Goal: Entertainment & Leisure: Consume media (video, audio)

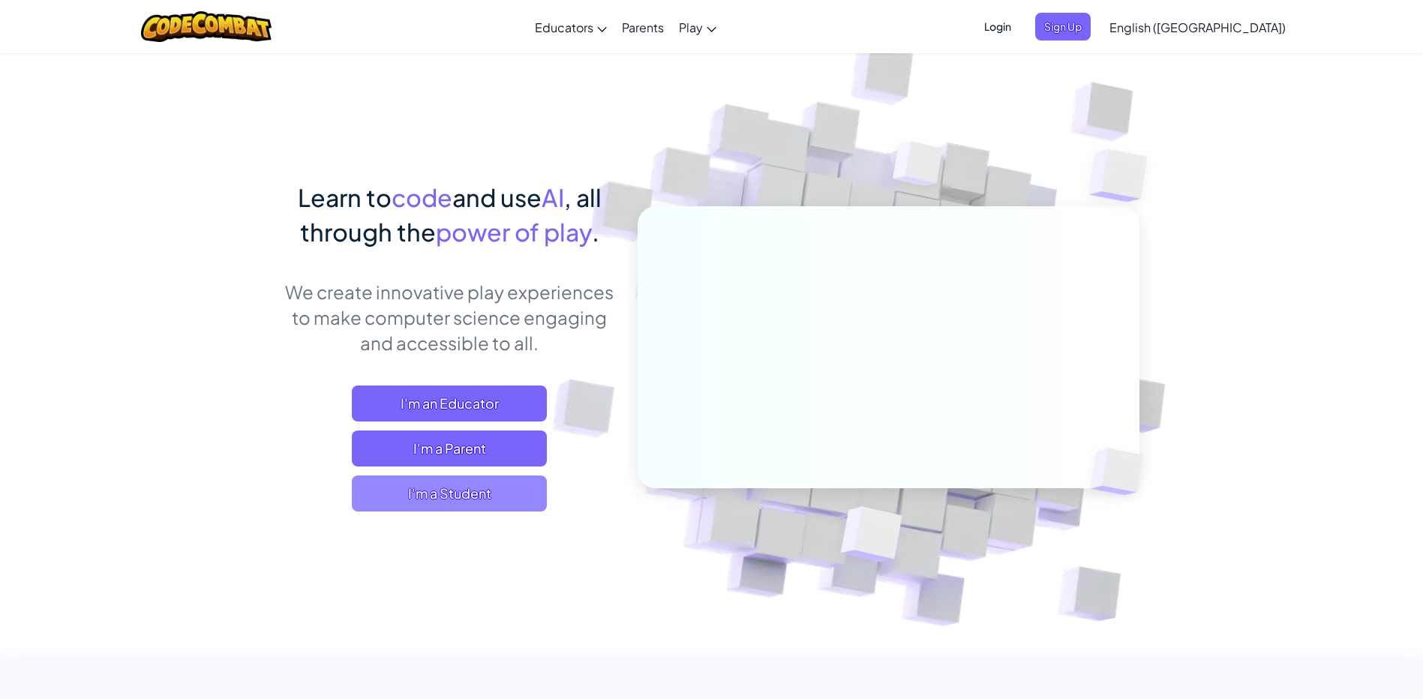
click at [464, 500] on span "I'm a Student" at bounding box center [449, 493] width 195 height 36
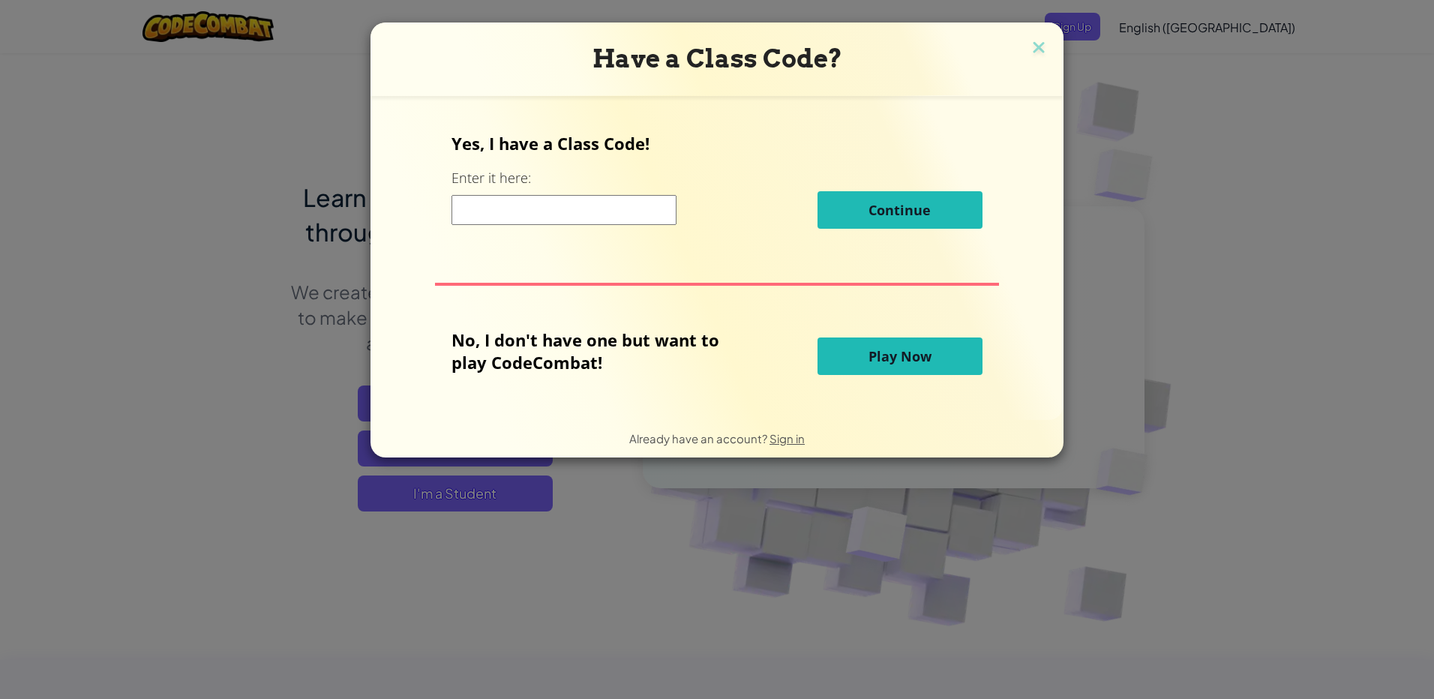
click at [891, 355] on span "Play Now" at bounding box center [899, 356] width 63 height 18
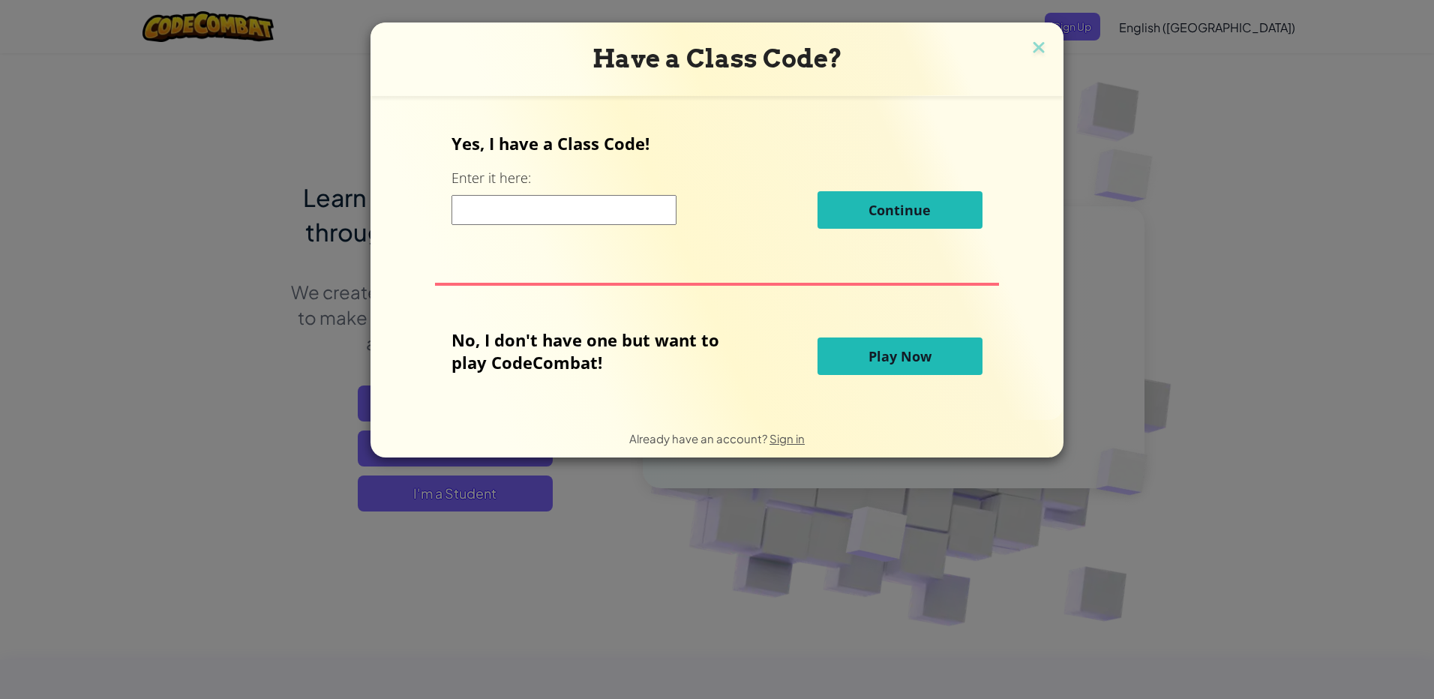
click at [891, 355] on span "Play Now" at bounding box center [899, 356] width 63 height 18
click at [891, 351] on span "Play Now" at bounding box center [899, 356] width 63 height 18
click at [903, 324] on div "Yes, I have a Class Code! Enter it here: Continue No, I don't have one but want…" at bounding box center [716, 258] width 663 height 294
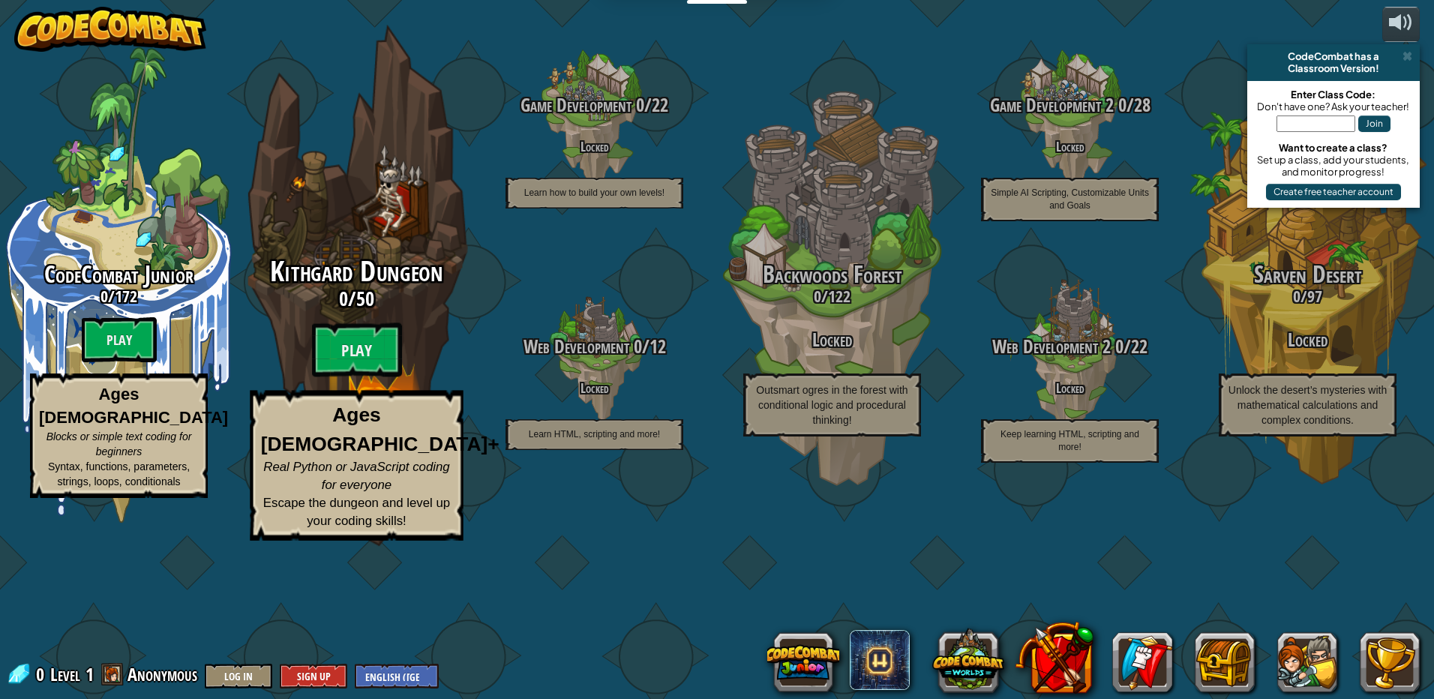
click at [276, 310] on h3 "0 / 50" at bounding box center [356, 299] width 285 height 22
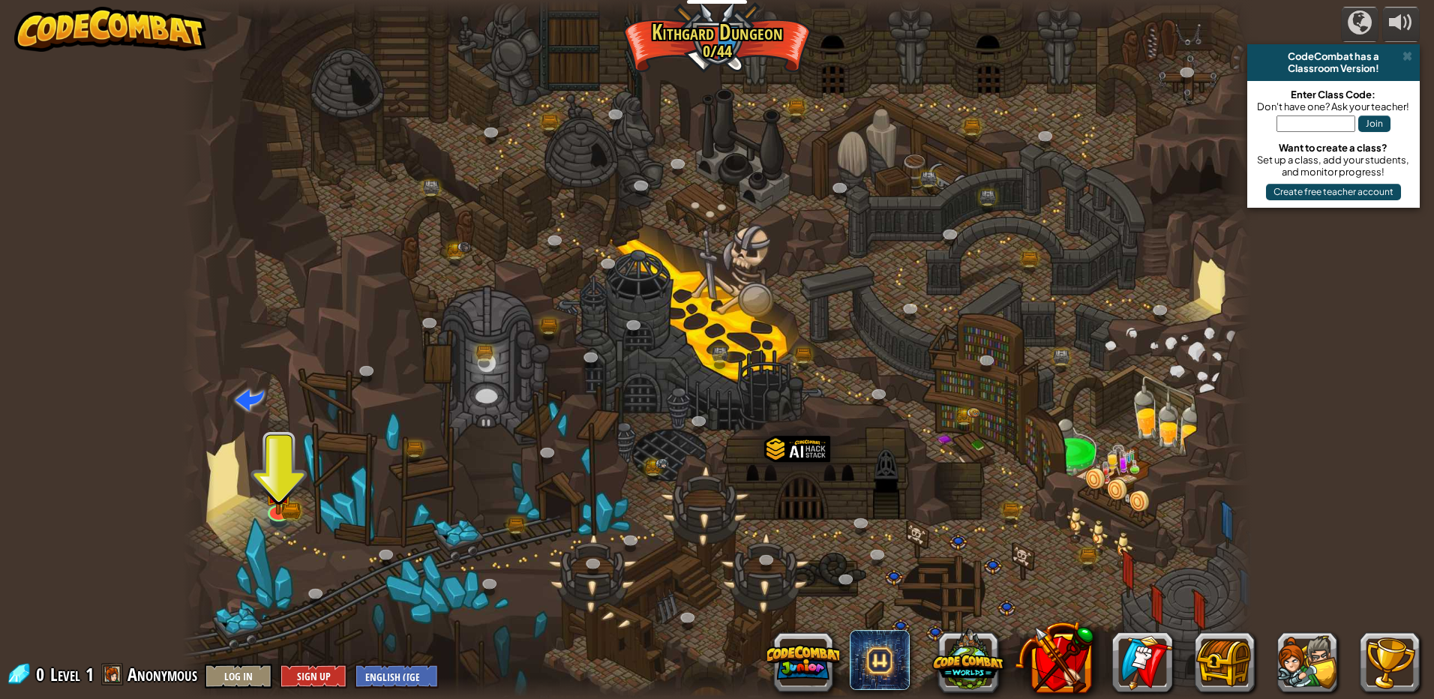
click at [271, 449] on div at bounding box center [716, 349] width 1069 height 699
click at [271, 479] on img at bounding box center [279, 479] width 28 height 63
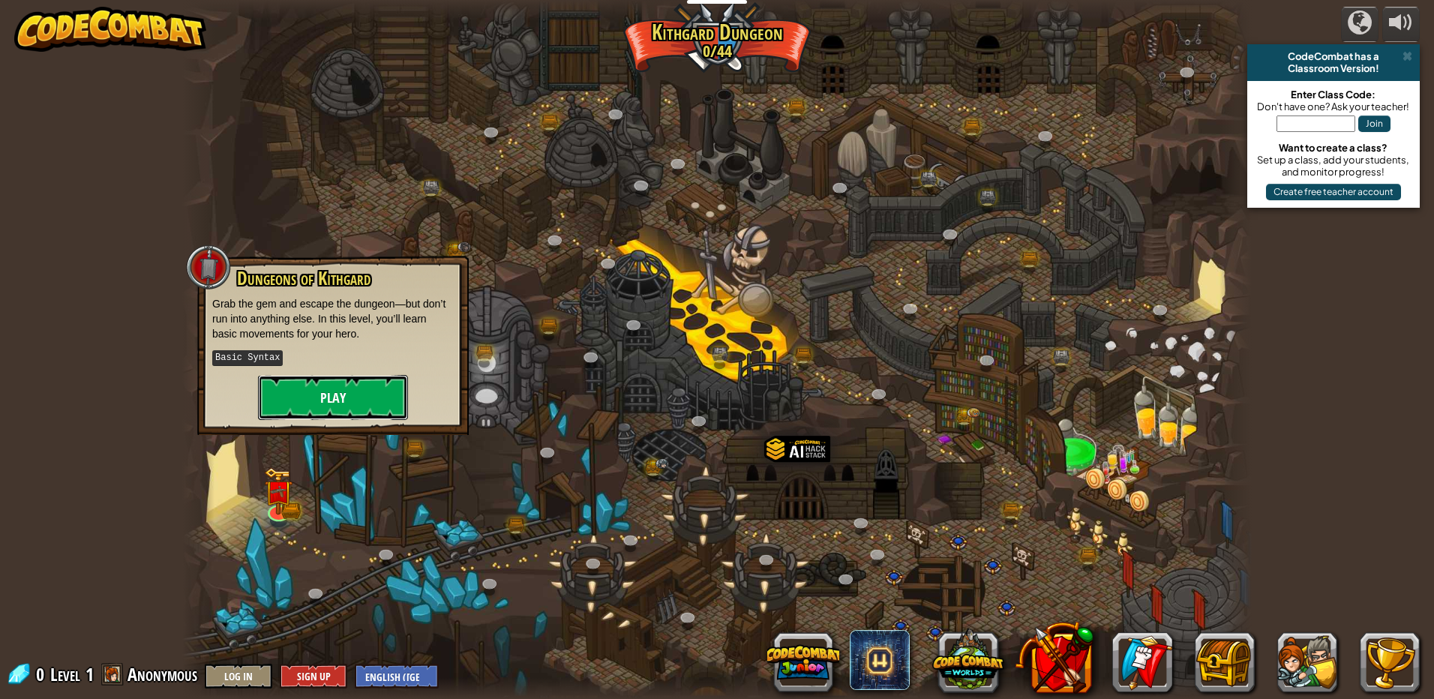
click at [367, 375] on button "Play" at bounding box center [333, 397] width 150 height 45
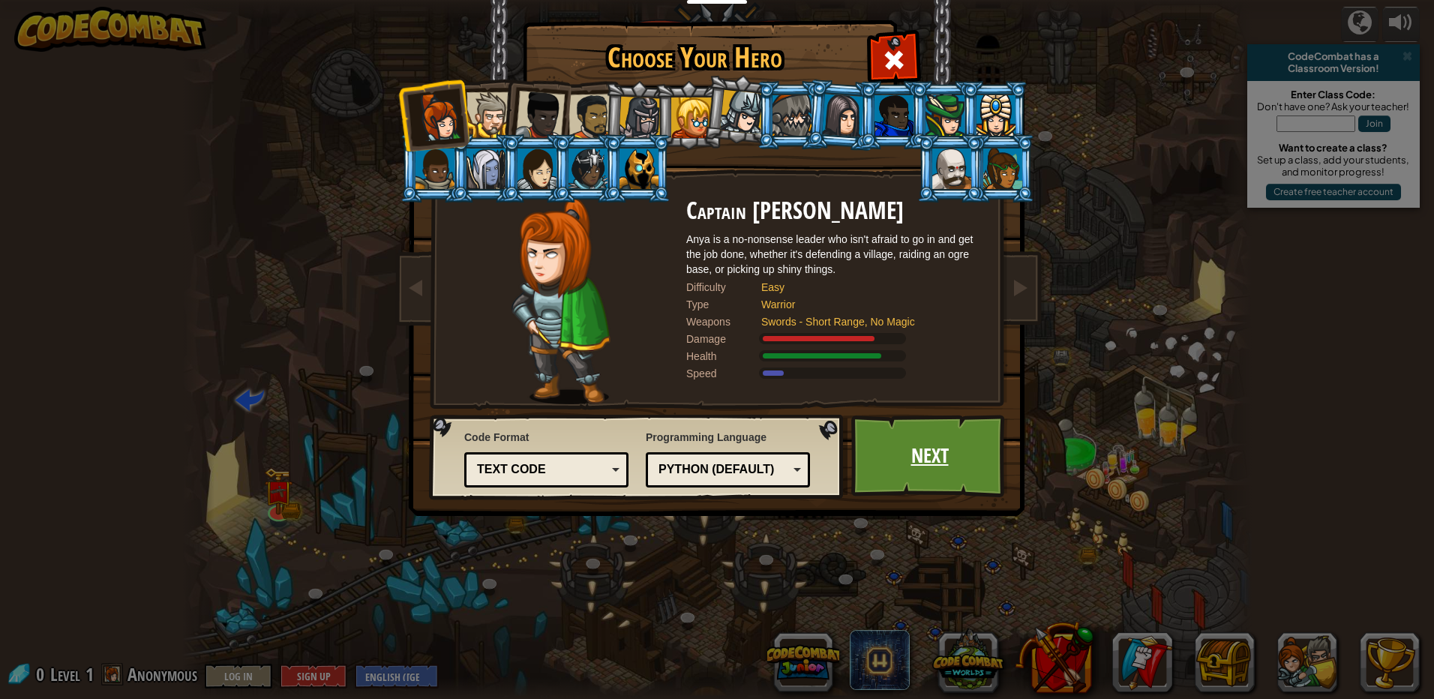
click at [931, 484] on link "Next" at bounding box center [929, 456] width 157 height 82
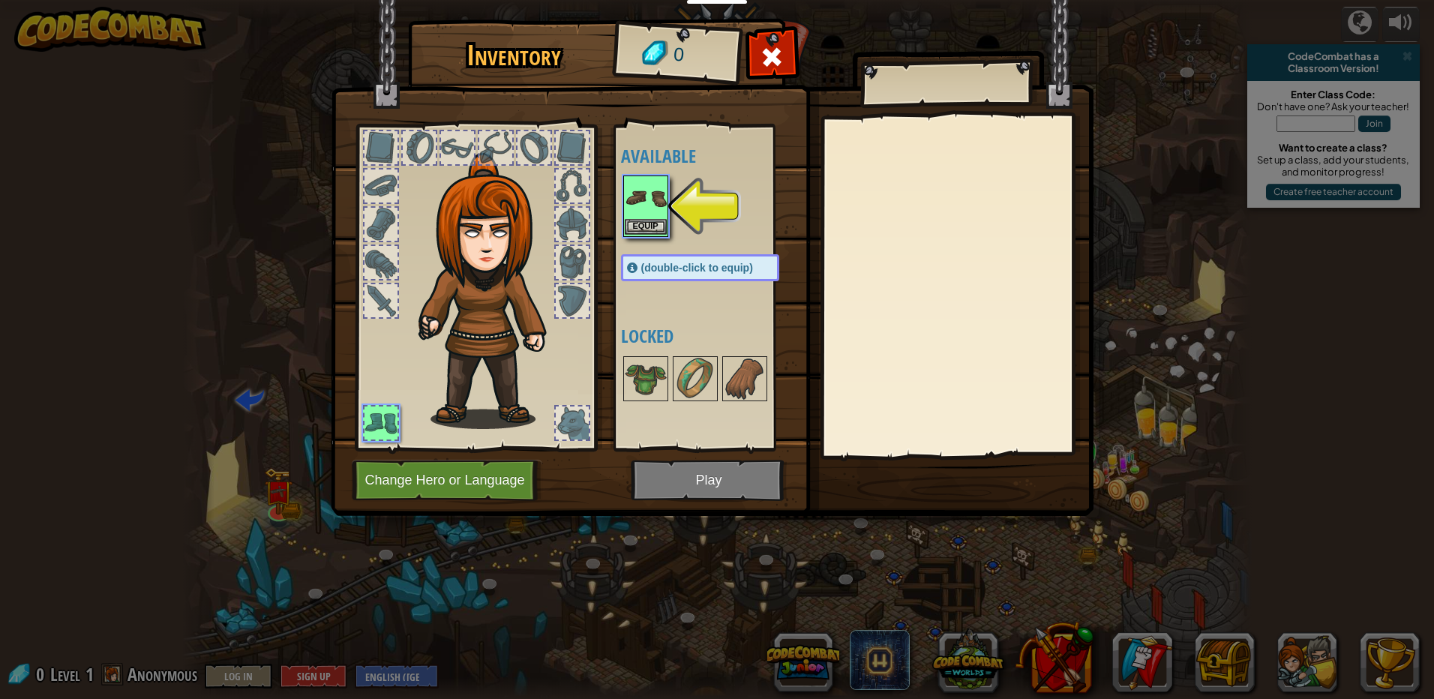
click at [644, 205] on img at bounding box center [646, 198] width 42 height 42
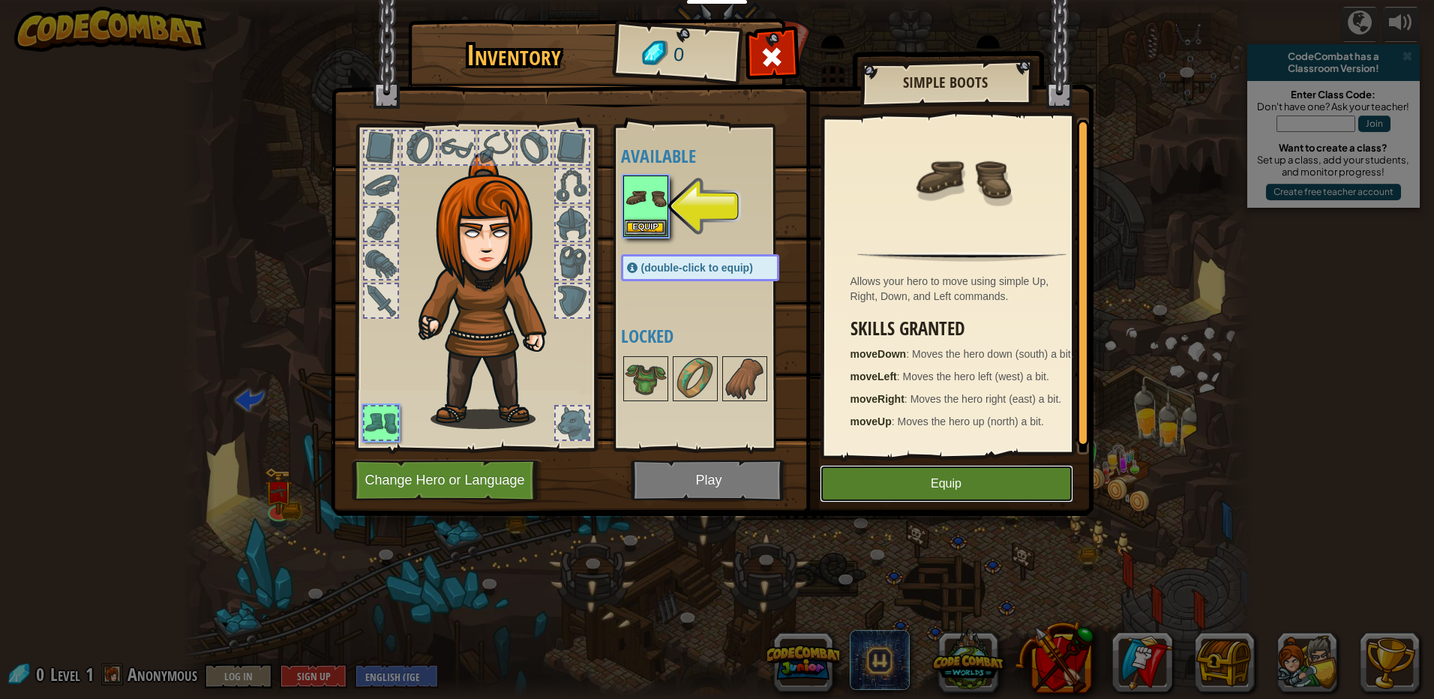
click at [949, 481] on button "Equip" at bounding box center [946, 483] width 253 height 37
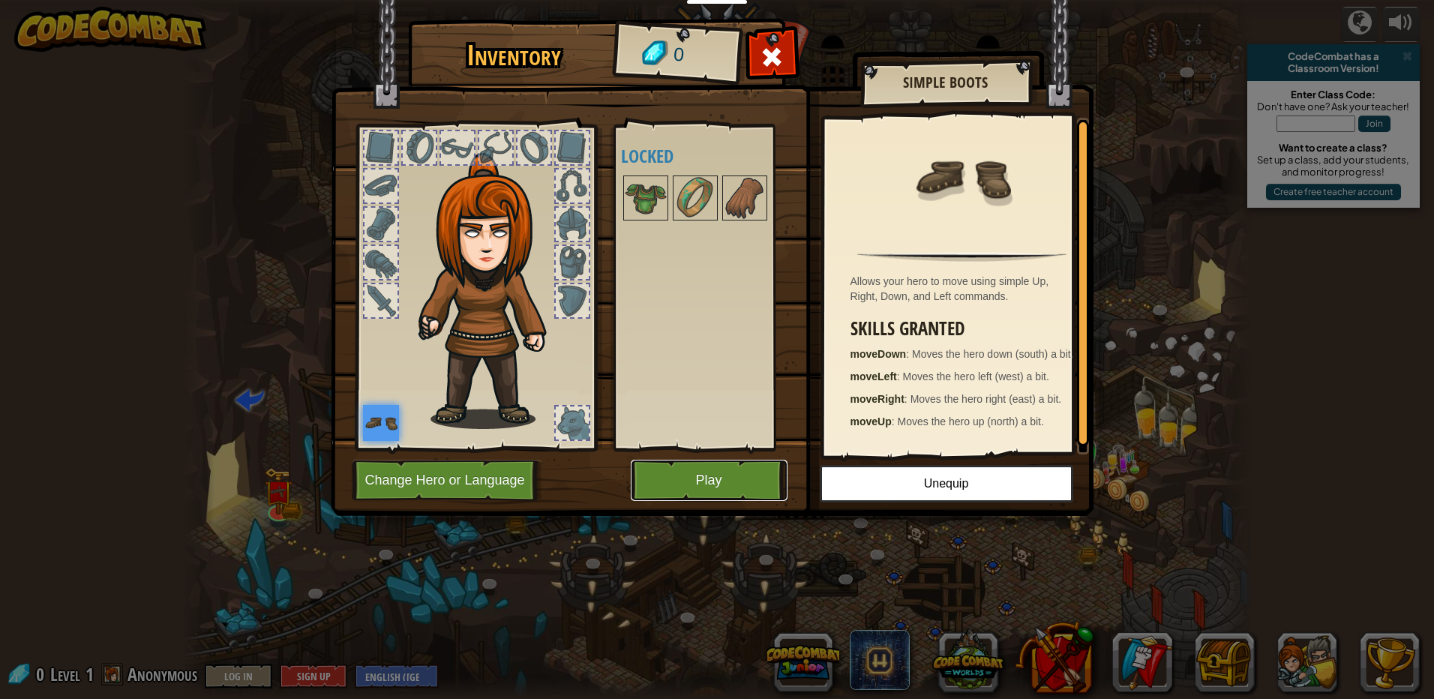
click at [725, 484] on button "Play" at bounding box center [709, 480] width 157 height 41
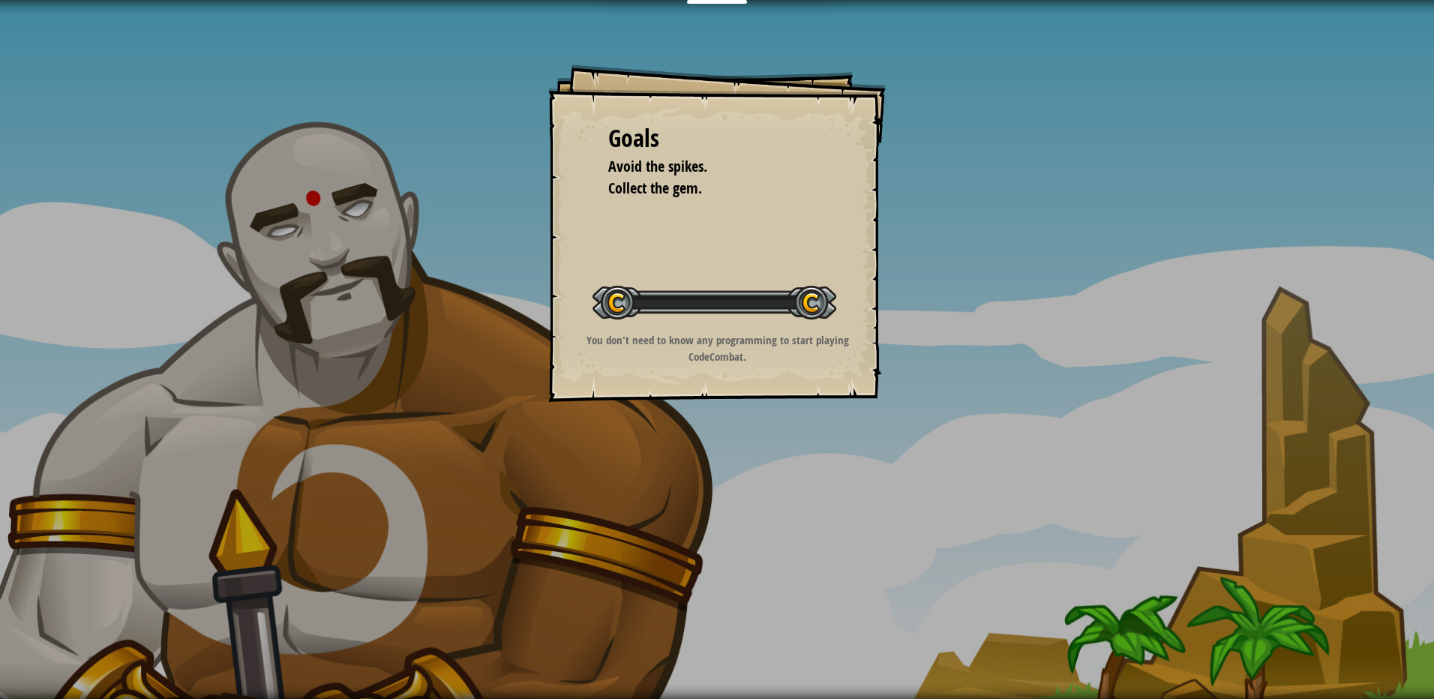
click at [725, 484] on div "Goals Avoid the spikes. Collect the gem. Start Level Error loading from server.…" at bounding box center [717, 349] width 1434 height 699
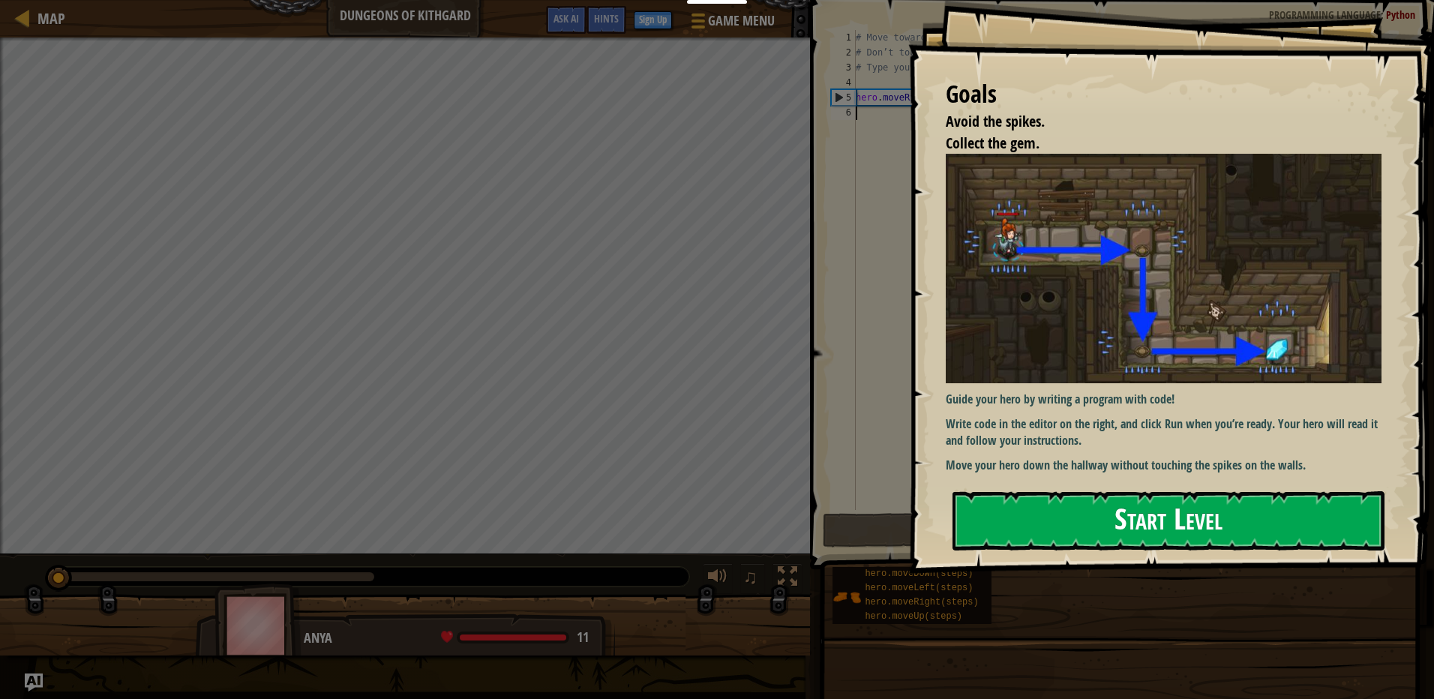
click at [1205, 541] on button "Start Level" at bounding box center [1168, 520] width 432 height 59
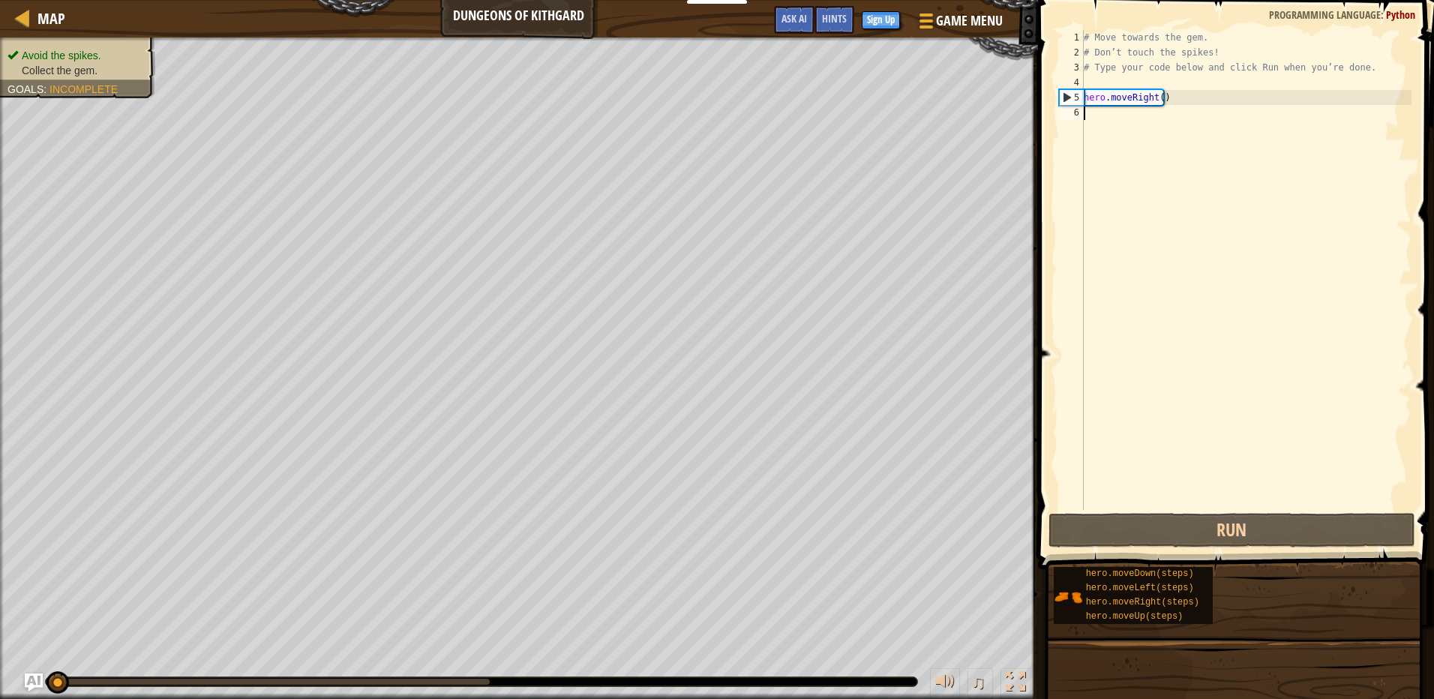
type textarea "hero.moveRight()"
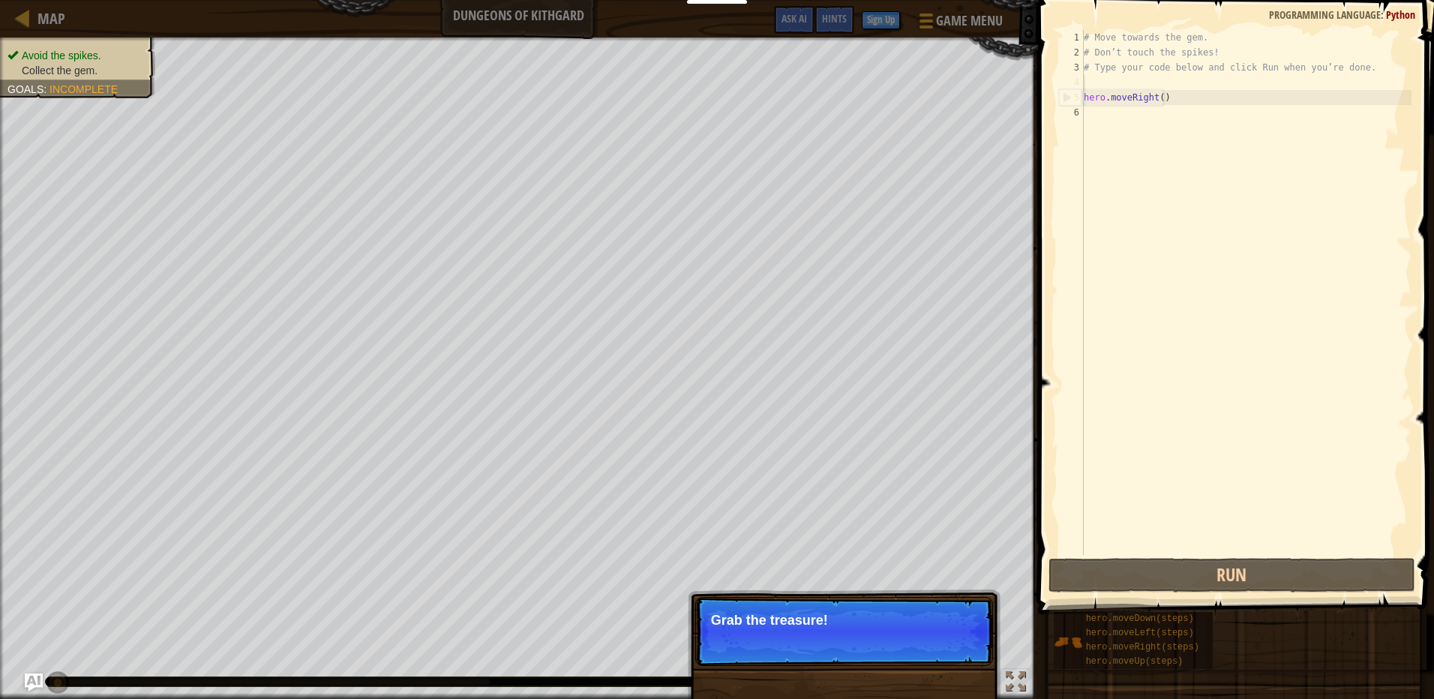
type textarea "# Type your code below and click Run when you’re done."
type textarea "hero.moveRight()"
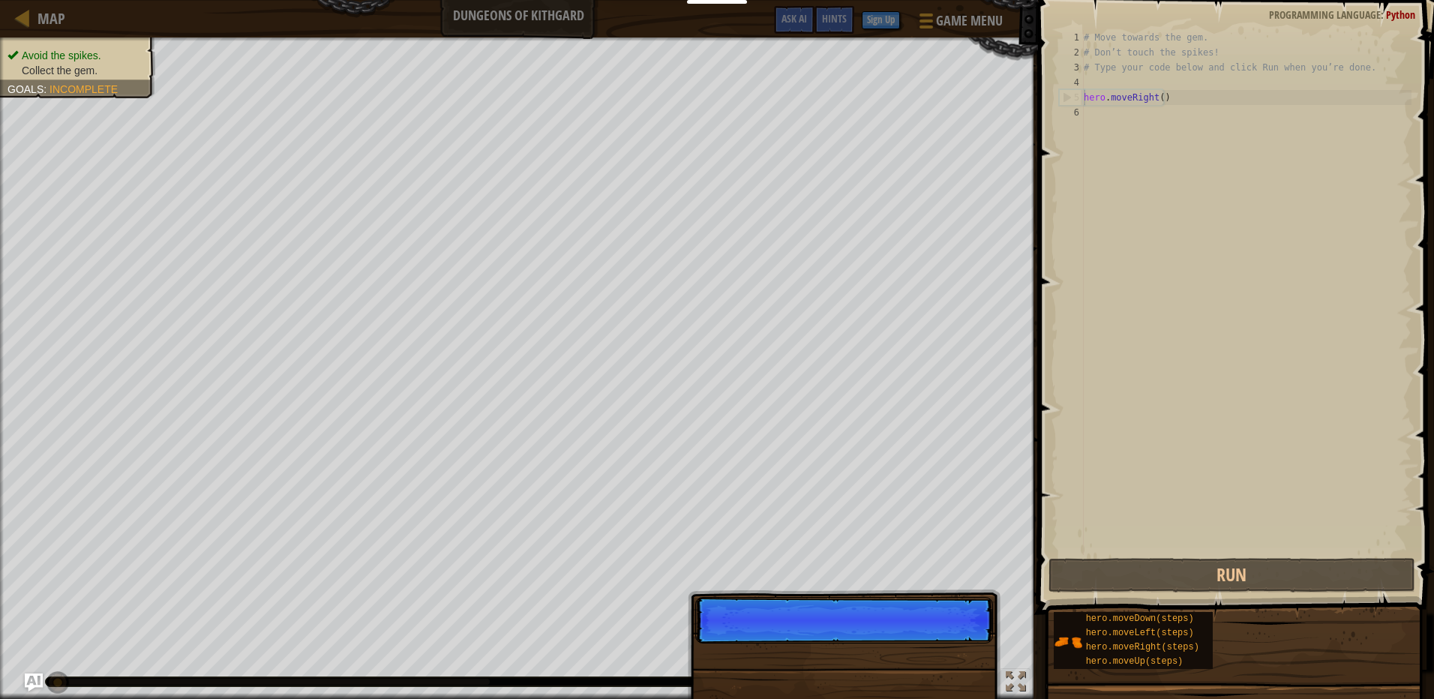
click at [950, 637] on p "Skip (esc) Continue" at bounding box center [844, 620] width 298 height 46
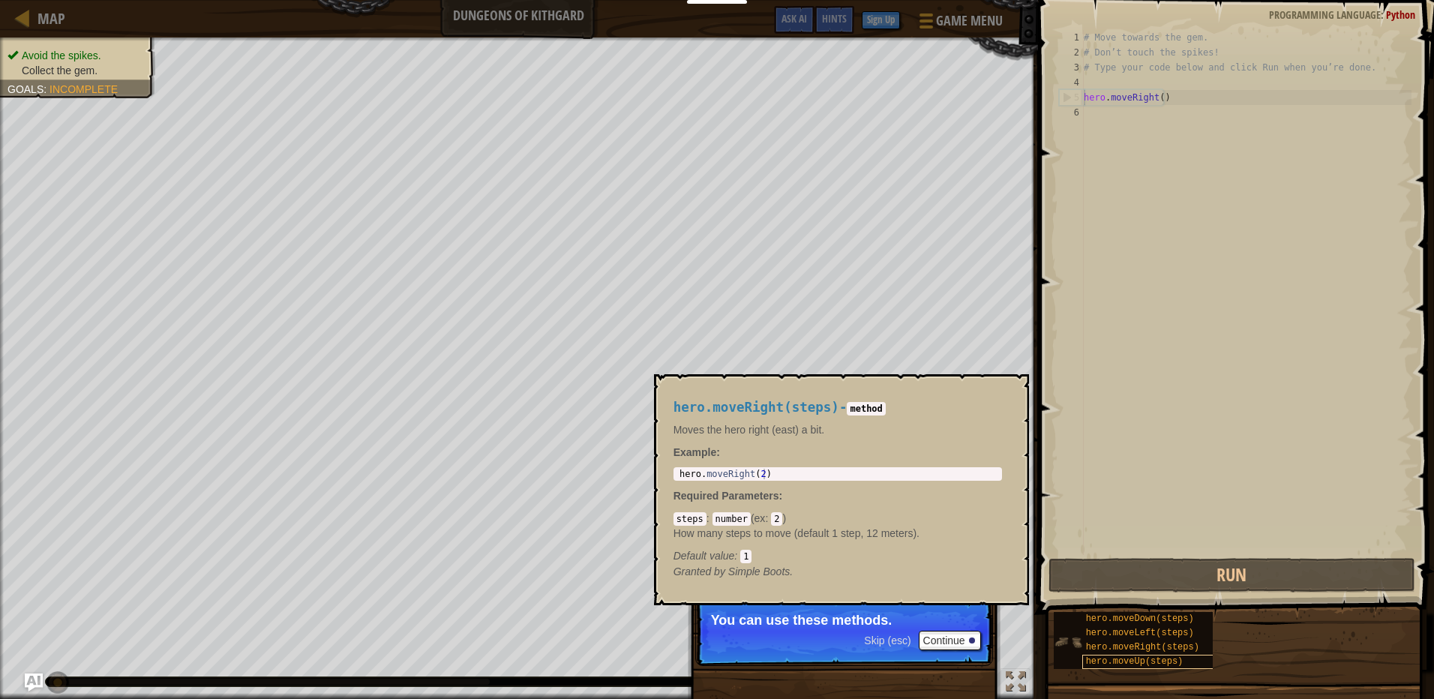
scroll to position [7, 0]
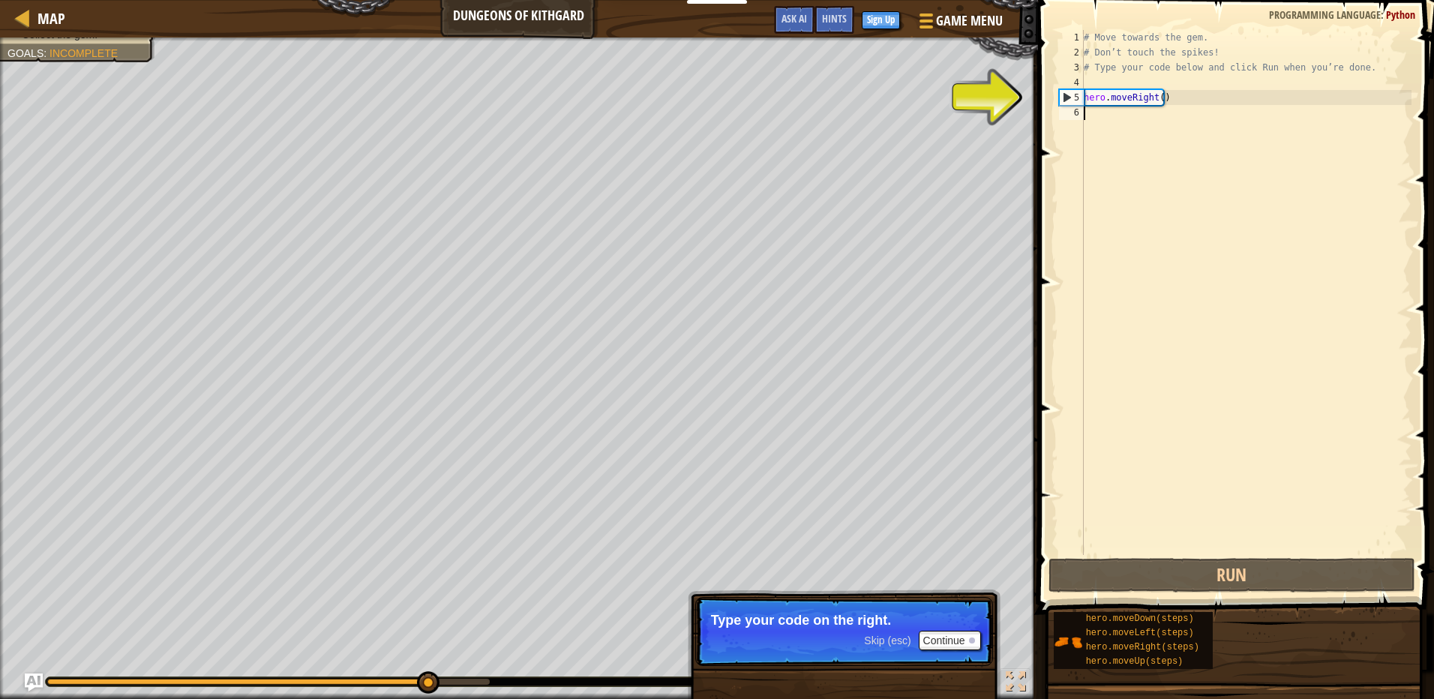
click at [1077, 94] on div "5" at bounding box center [1072, 97] width 24 height 15
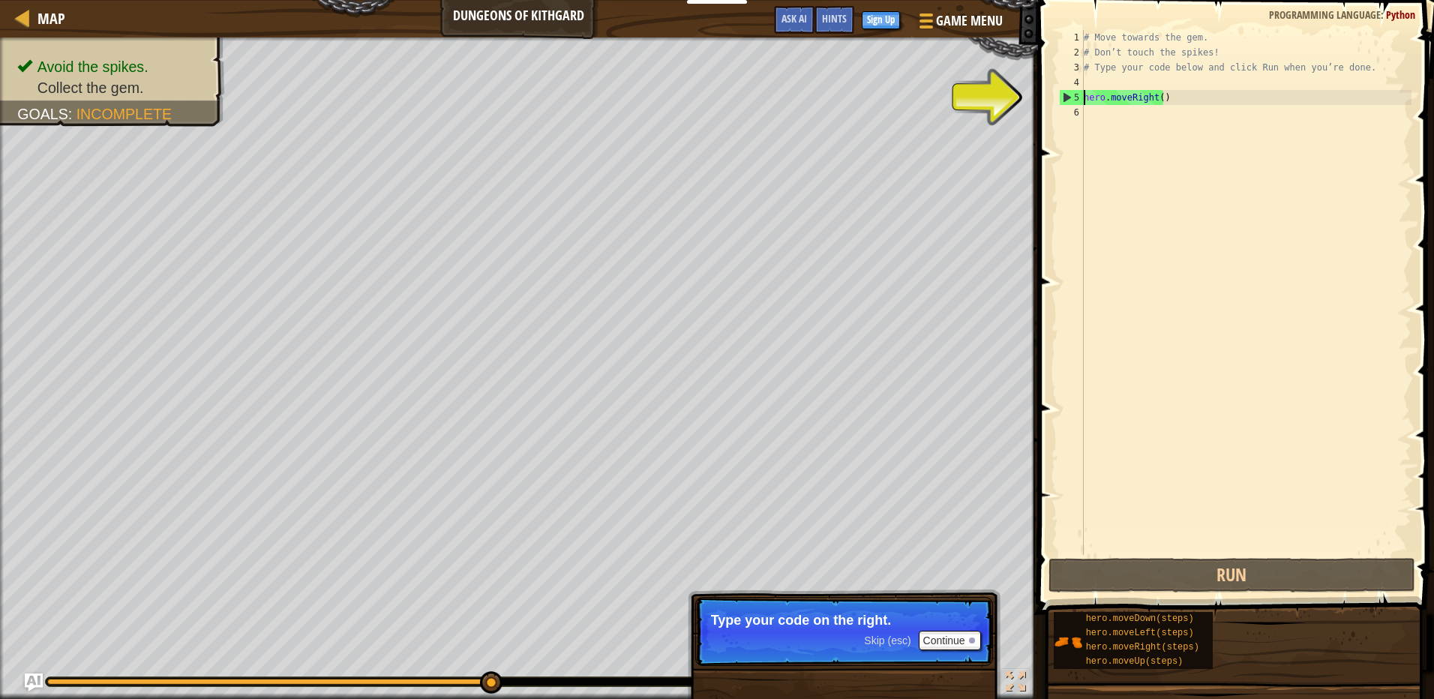
click at [1170, 102] on div "# Move towards the gem. # Don’t touch the spikes! # Type your code below and cl…" at bounding box center [1246, 307] width 331 height 555
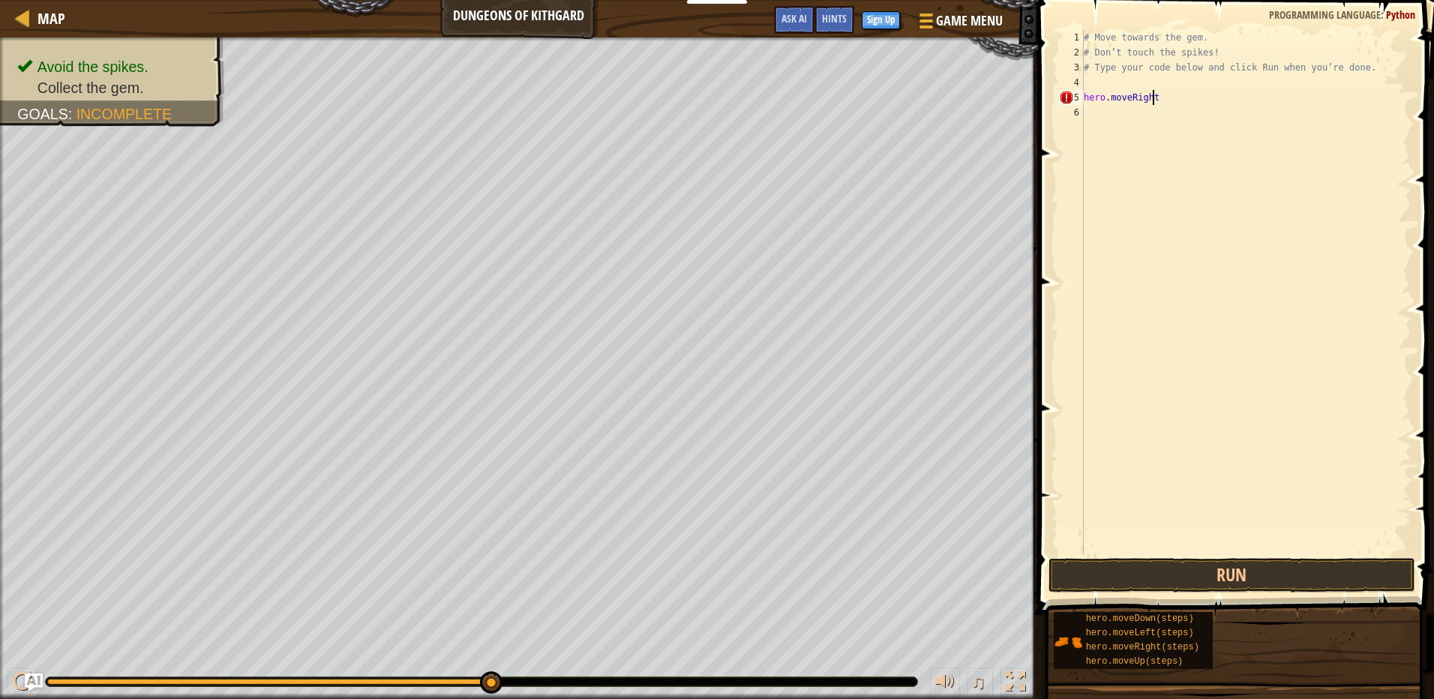
type textarea "hero.moveRight"
